Goal: Information Seeking & Learning: Learn about a topic

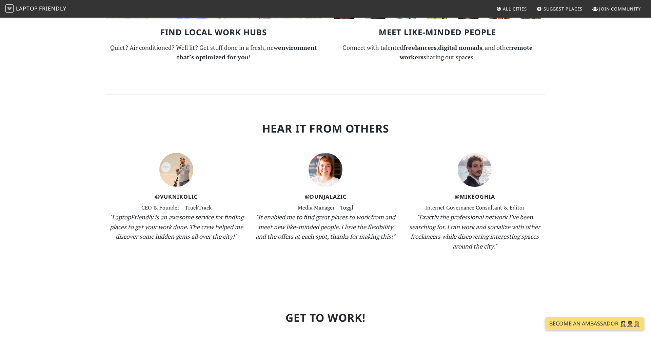
scroll to position [722, 0]
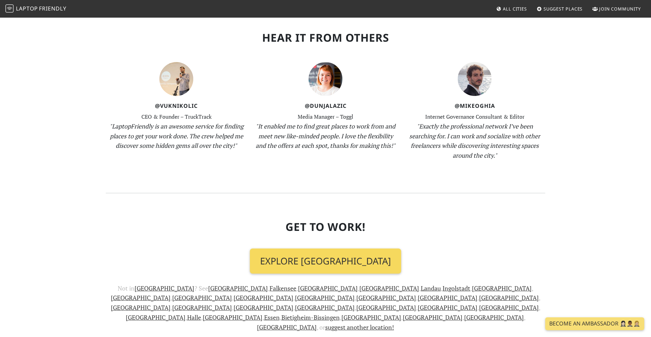
click at [345, 248] on link "Explore Berlin" at bounding box center [325, 260] width 151 height 25
click at [351, 248] on link "Explore Berlin" at bounding box center [325, 260] width 151 height 25
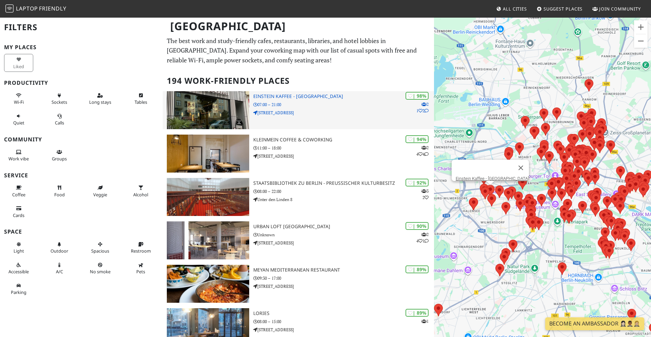
click at [429, 113] on p "[STREET_ADDRESS]" at bounding box center [343, 112] width 181 height 6
click at [421, 112] on p "2 1 2" at bounding box center [422, 107] width 12 height 13
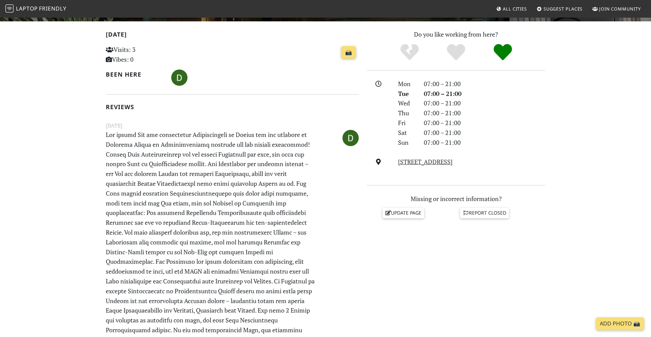
scroll to position [75, 0]
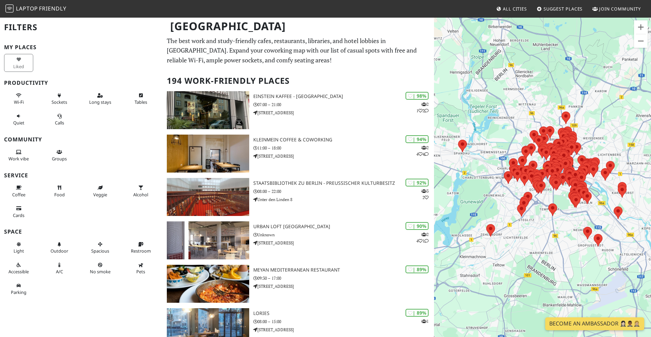
click at [627, 325] on link "Become an Ambassador 🤵🏻‍♀️🤵🏾‍♂️🤵🏼‍♀️" at bounding box center [594, 323] width 99 height 13
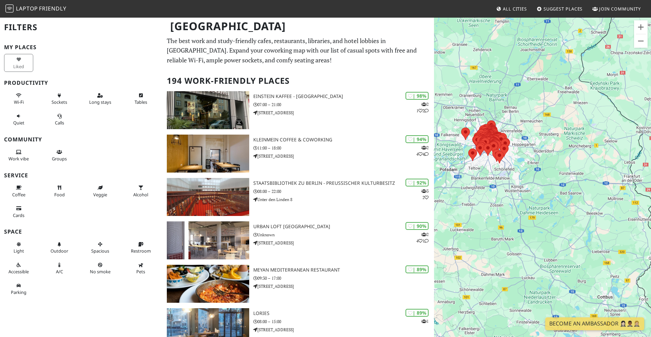
click at [616, 11] on span "Join Community" at bounding box center [620, 9] width 42 height 6
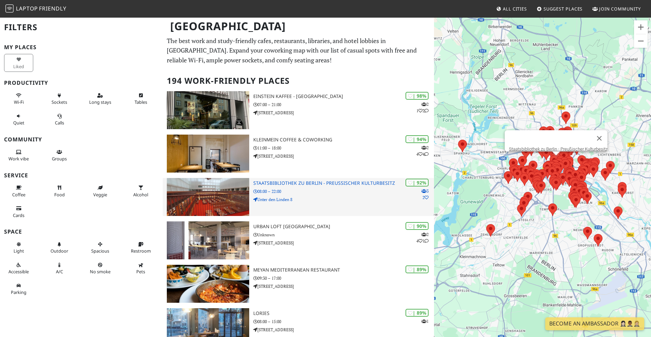
click at [336, 211] on div "| 92% 3 2 Staatsbibliothek zu Berlin - Preußischer Kulturbesitz 08:00 – 22:00 U…" at bounding box center [343, 197] width 181 height 38
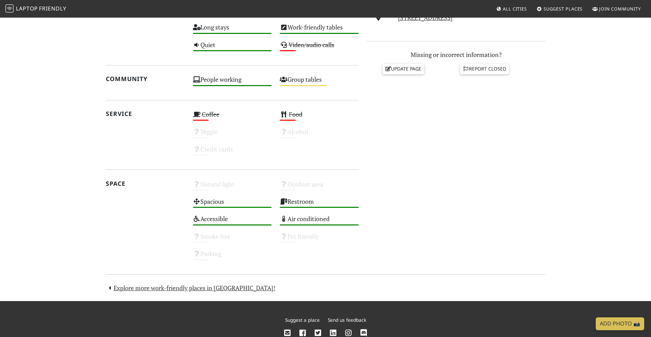
scroll to position [276, 0]
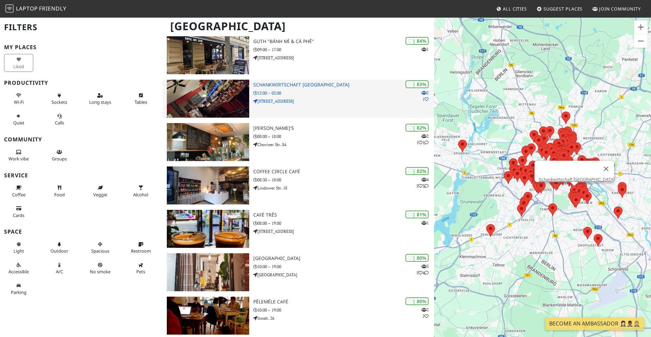
scroll to position [972, 0]
